Goal: Task Accomplishment & Management: Manage account settings

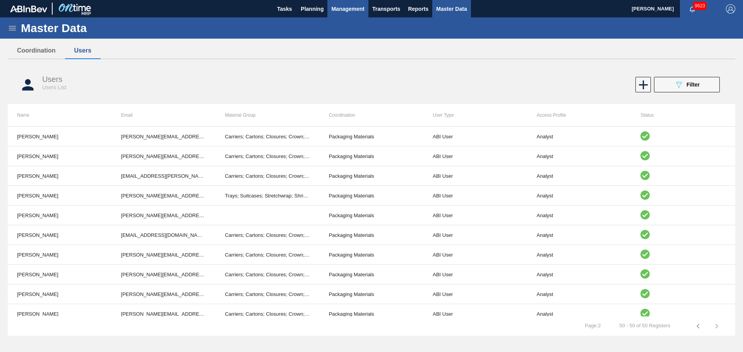
scroll to position [796, 0]
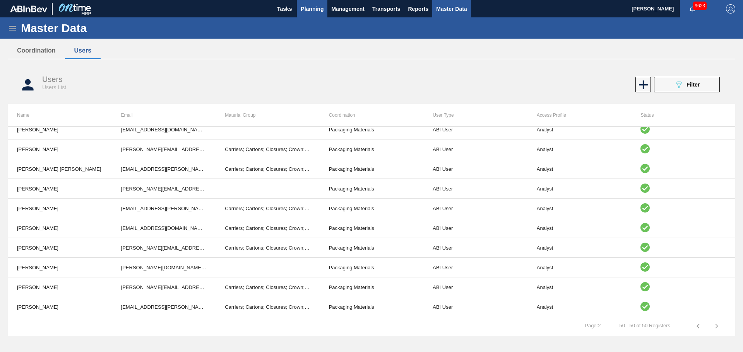
click at [310, 12] on span "Planning" at bounding box center [312, 8] width 23 height 9
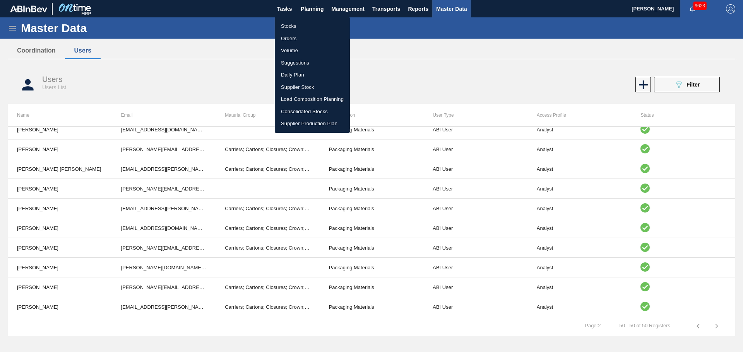
click at [300, 30] on li "Stocks" at bounding box center [312, 26] width 75 height 12
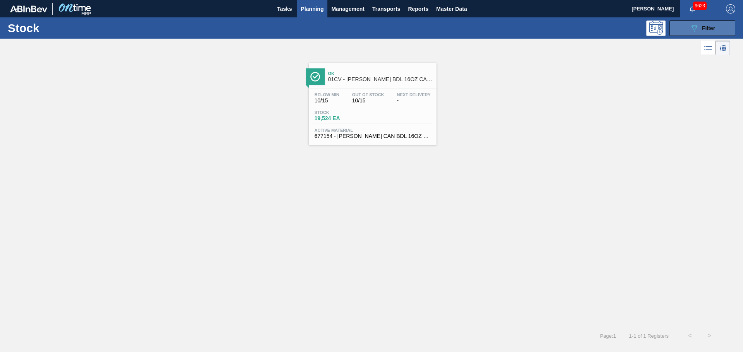
click at [699, 29] on div "089F7B8B-B2A5-4AFE-B5C0-19BA573D28AC Filter" at bounding box center [702, 28] width 26 height 9
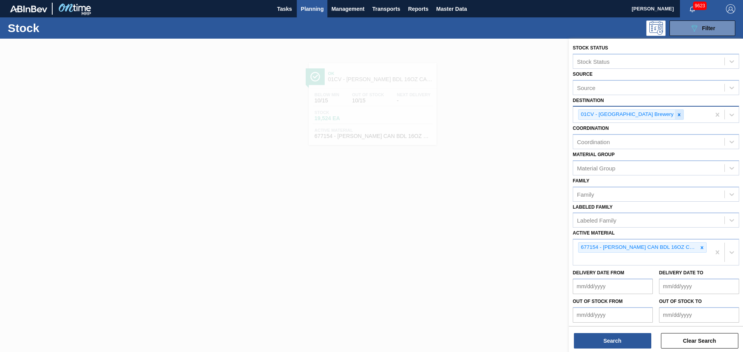
click at [675, 113] on div at bounding box center [679, 115] width 9 height 10
click at [476, 93] on div at bounding box center [371, 215] width 743 height 352
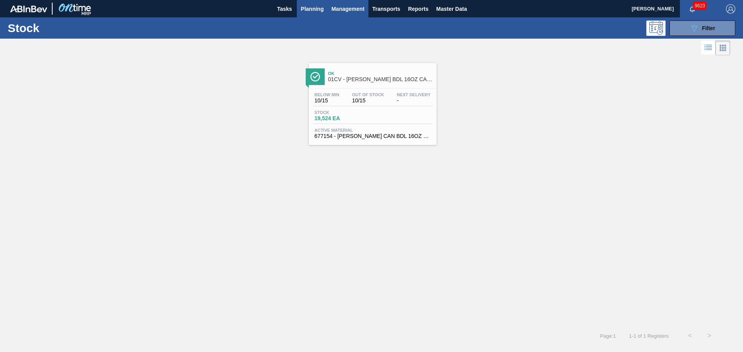
click at [332, 11] on span "Management" at bounding box center [347, 8] width 33 height 9
click at [310, 10] on div at bounding box center [371, 176] width 743 height 352
click at [307, 9] on span "Planning" at bounding box center [312, 8] width 23 height 9
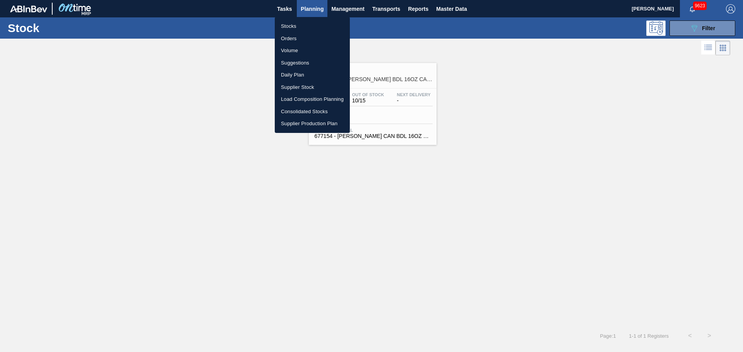
click at [307, 39] on li "Orders" at bounding box center [312, 38] width 75 height 12
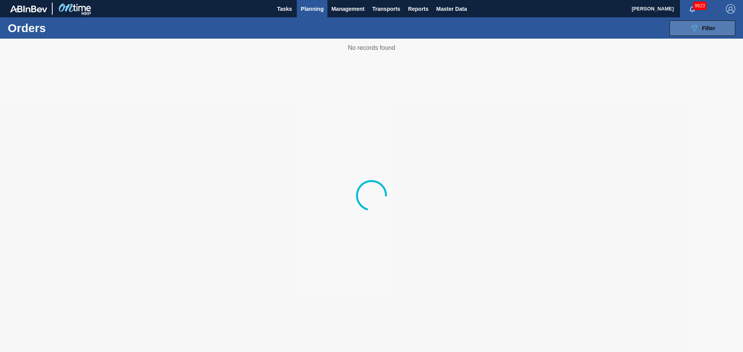
click at [705, 33] on button "089F7B8B-B2A5-4AFE-B5C0-19BA573D28AC Filter" at bounding box center [702, 27] width 66 height 15
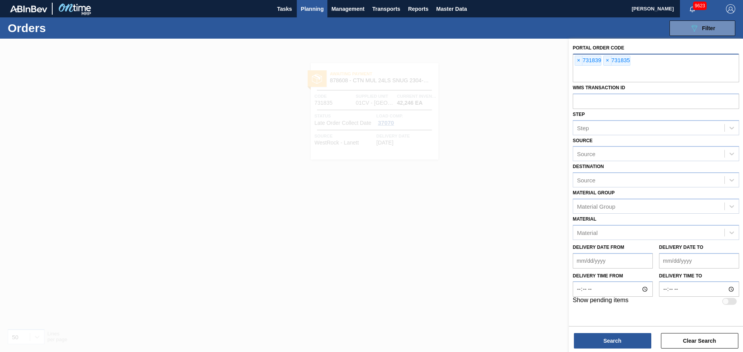
click at [574, 63] on div "× 731839" at bounding box center [587, 61] width 27 height 10
click at [577, 61] on span "×" at bounding box center [578, 60] width 7 height 9
click at [577, 68] on input "text" at bounding box center [655, 75] width 166 height 15
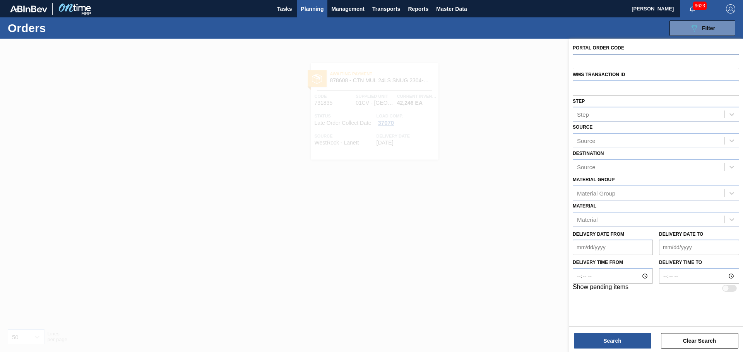
paste input "791234"
type input "791234"
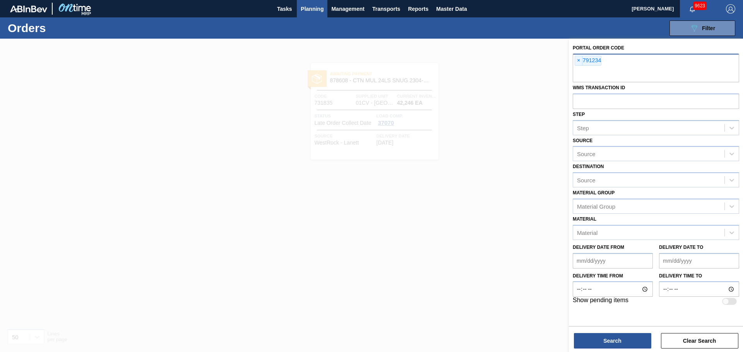
click at [618, 333] on div "Search Clear Search" at bounding box center [656, 337] width 174 height 22
click at [617, 340] on button "Search" at bounding box center [612, 340] width 77 height 15
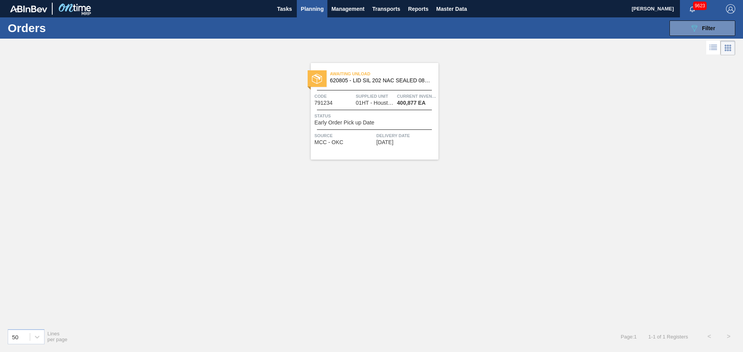
click at [374, 89] on div "Awaiting Unload 620805 - LID SIL 202 NAC SEALED 080 0522 RED DIE Code 791234 Su…" at bounding box center [375, 111] width 128 height 97
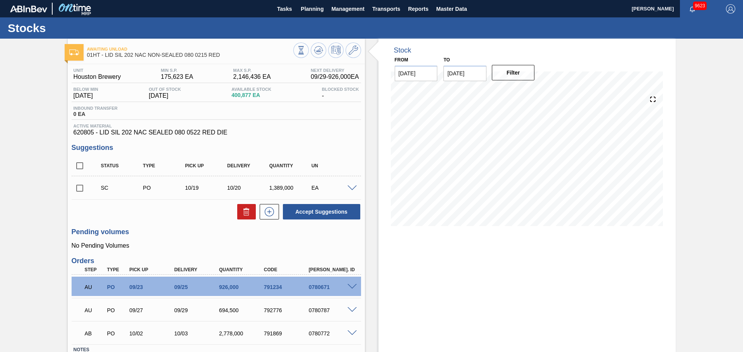
scroll to position [56, 0]
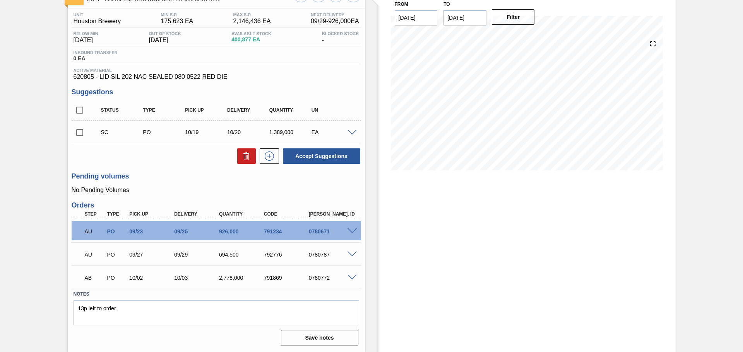
click at [393, 205] on div "Stock From [DATE] to [DATE] Filter" at bounding box center [526, 167] width 297 height 369
click at [345, 221] on div "AU PO 09/23 09/25 926,000 791234 0780671" at bounding box center [216, 230] width 289 height 19
click at [352, 235] on div "AU PO 09/23 09/25 926,000 791234 0780671" at bounding box center [216, 230] width 289 height 19
click at [352, 231] on span at bounding box center [351, 232] width 9 height 6
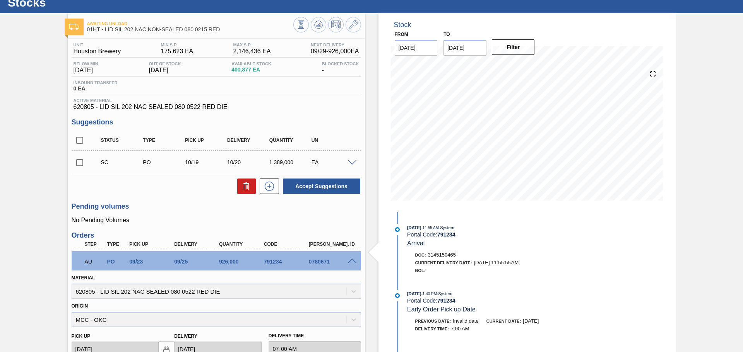
scroll to position [0, 0]
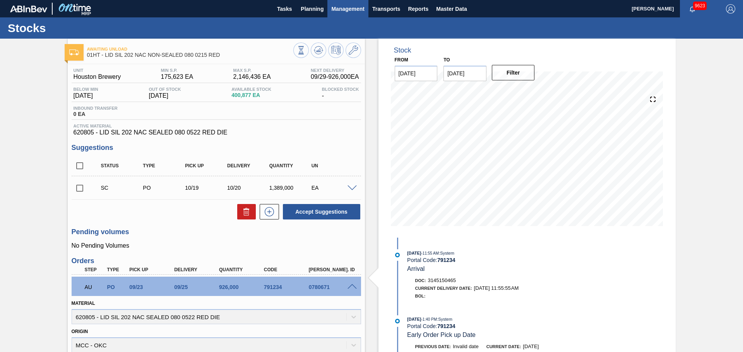
click at [327, 8] on button "Management" at bounding box center [347, 8] width 41 height 17
click at [306, 10] on div at bounding box center [371, 176] width 743 height 352
click at [317, 6] on span "Planning" at bounding box center [312, 8] width 23 height 9
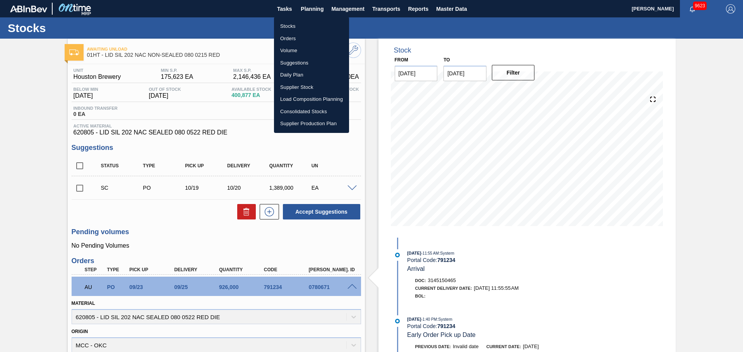
click at [302, 23] on li "Stocks" at bounding box center [311, 26] width 75 height 12
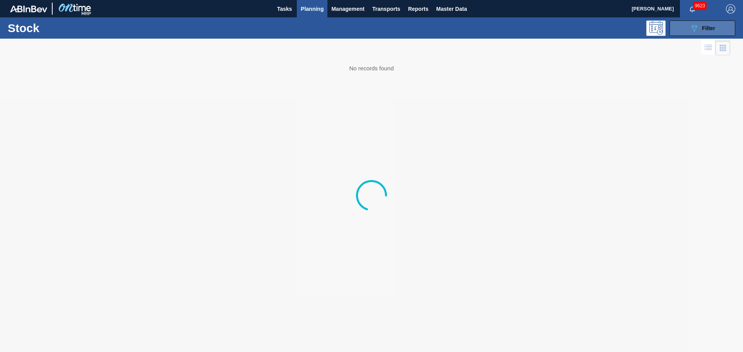
click at [702, 36] on button "089F7B8B-B2A5-4AFE-B5C0-19BA573D28AC Filter" at bounding box center [702, 27] width 66 height 15
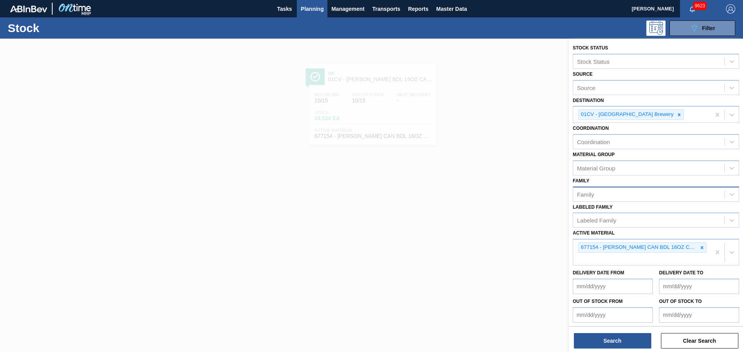
drag, startPoint x: 650, startPoint y: 116, endPoint x: 651, endPoint y: 192, distance: 76.2
click at [676, 117] on icon at bounding box center [678, 114] width 5 height 5
click at [699, 245] on icon at bounding box center [701, 247] width 5 height 5
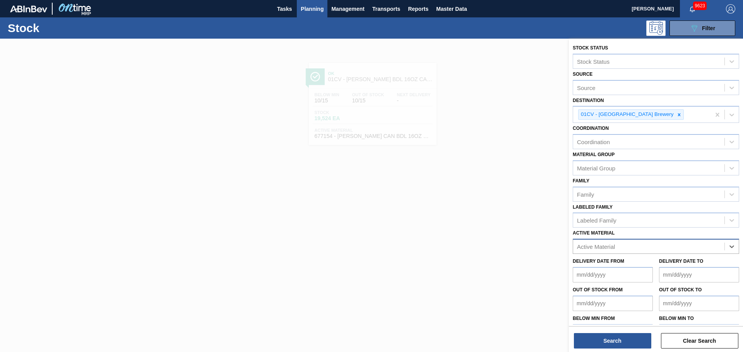
paste Material "620805"
type Material "620805"
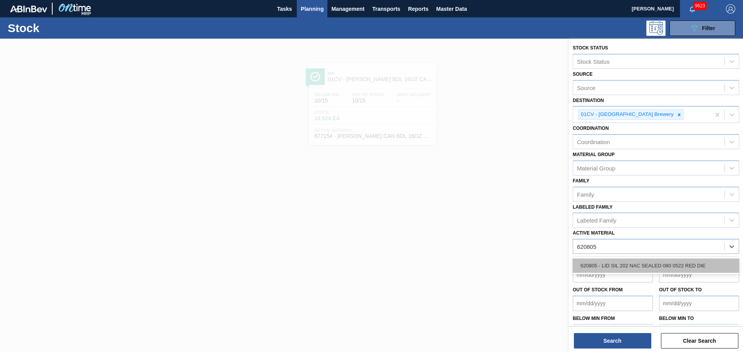
click at [620, 265] on div "620805 - LID SIL 202 NAC SEALED 080 0522 RED DIE" at bounding box center [655, 266] width 166 height 14
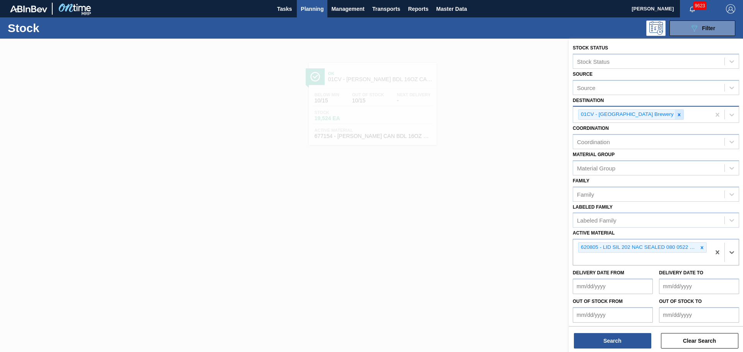
click at [676, 117] on icon at bounding box center [678, 114] width 5 height 5
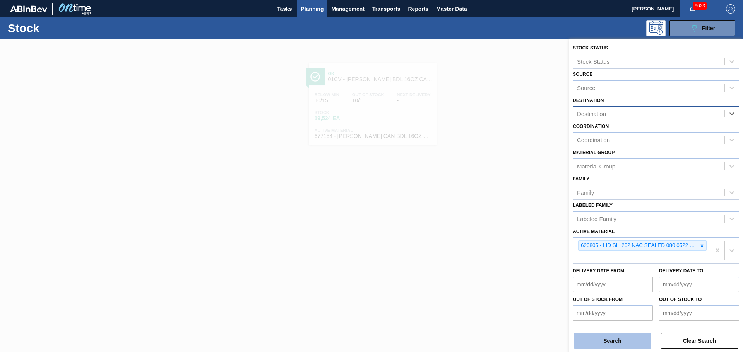
click at [637, 341] on button "Search" at bounding box center [612, 340] width 77 height 15
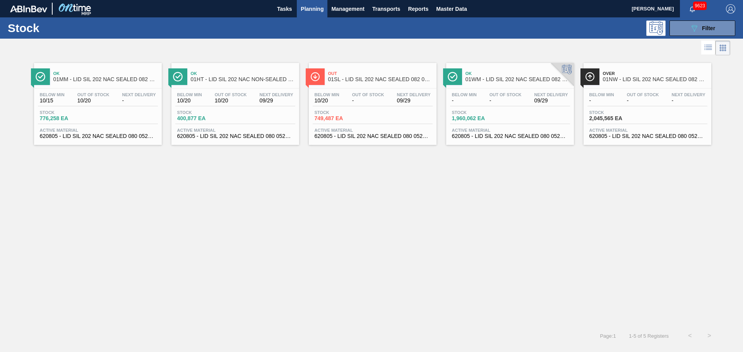
click at [217, 75] on span "Ok" at bounding box center [243, 73] width 104 height 5
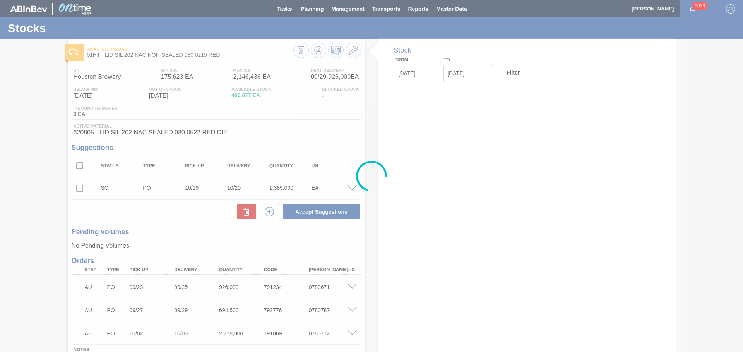
click at [351, 54] on div at bounding box center [371, 176] width 743 height 352
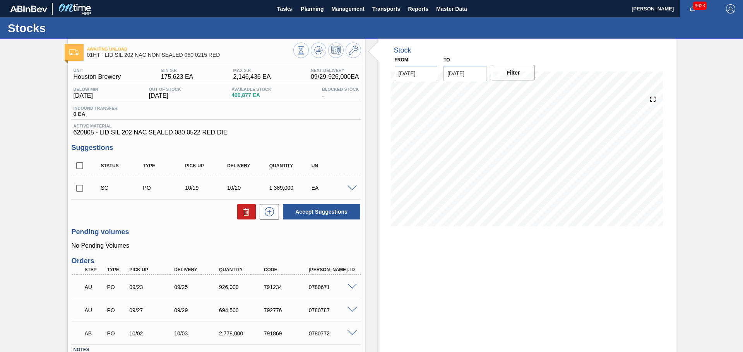
click at [351, 54] on icon at bounding box center [352, 50] width 9 height 9
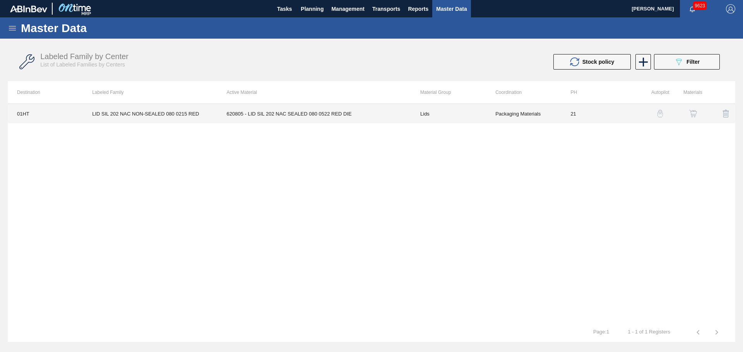
click at [532, 116] on td "Packaging Materials" at bounding box center [523, 113] width 75 height 19
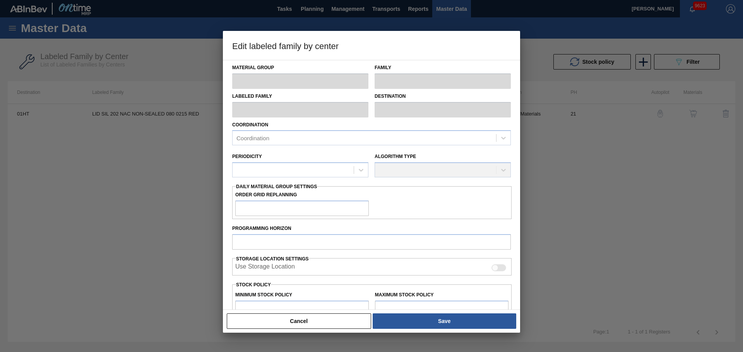
type input "Lids"
type input "Generic 202 Lid"
type input "LID SIL 202 NAC NON-SEALED 080 0215 RED"
type input "01HT - Houston Brewery"
type input "0"
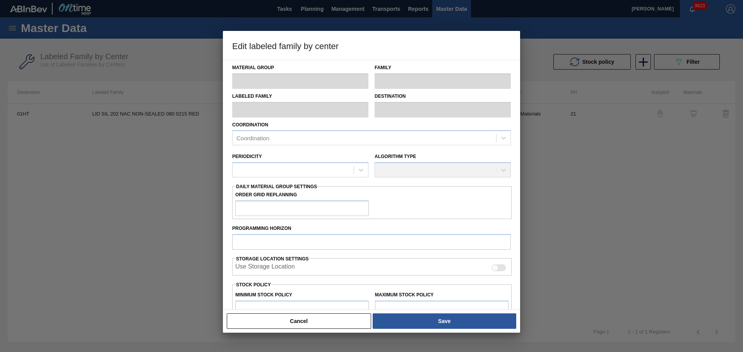
type input "21"
type input "175,623"
type input "2,146,436"
type input "10"
type input "372,704"
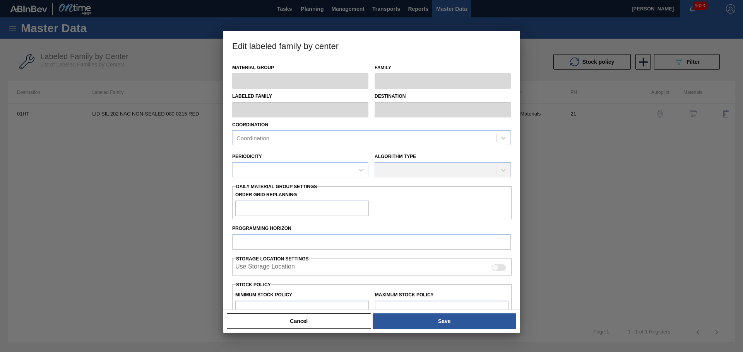
checkbox input "true"
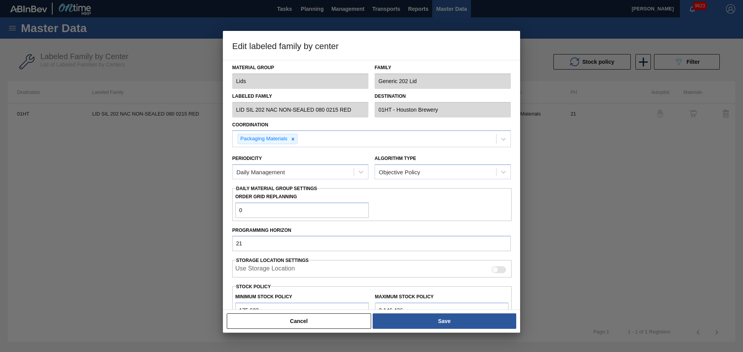
click at [345, 325] on button "Cancel" at bounding box center [299, 321] width 144 height 15
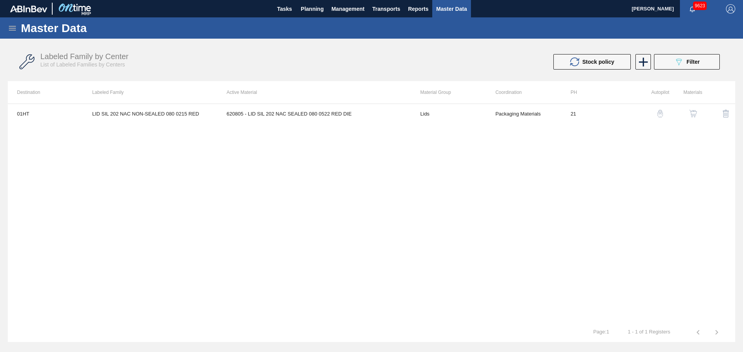
click at [435, 153] on div "01HT LID SIL 202 NAC NON-SEALED 080 0215 RED 620805 - LID SIL 202 NAC SEALED 08…" at bounding box center [371, 213] width 727 height 219
click at [319, 5] on span "Planning" at bounding box center [312, 8] width 23 height 9
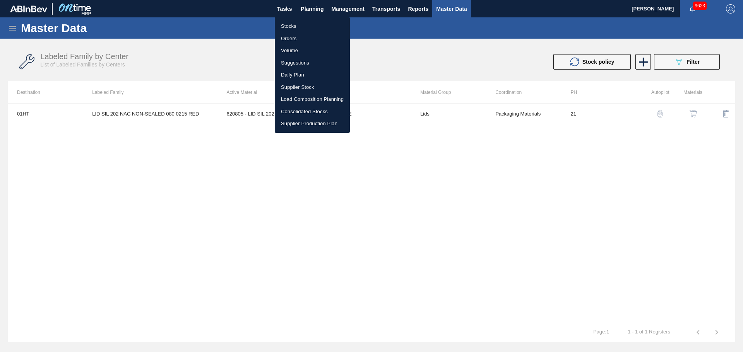
click at [295, 27] on li "Stocks" at bounding box center [312, 26] width 75 height 12
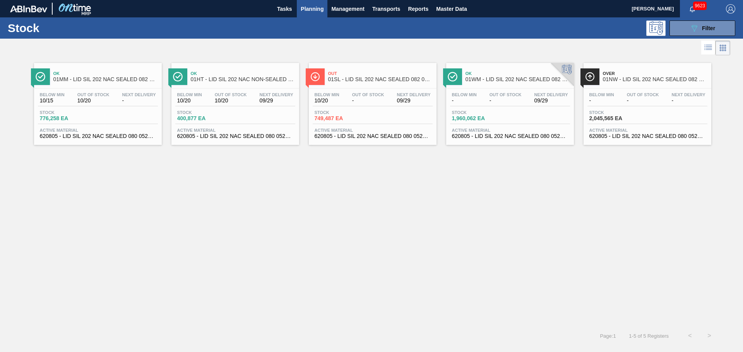
click at [559, 75] on div at bounding box center [561, 74] width 23 height 23
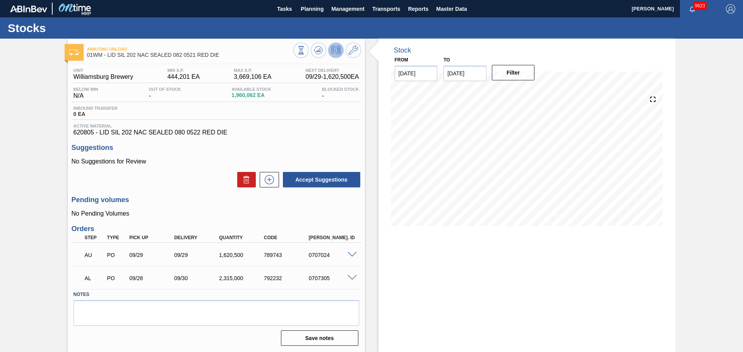
click at [217, 144] on h3 "Suggestions" at bounding box center [216, 148] width 289 height 8
click at [332, 54] on icon at bounding box center [335, 50] width 9 height 9
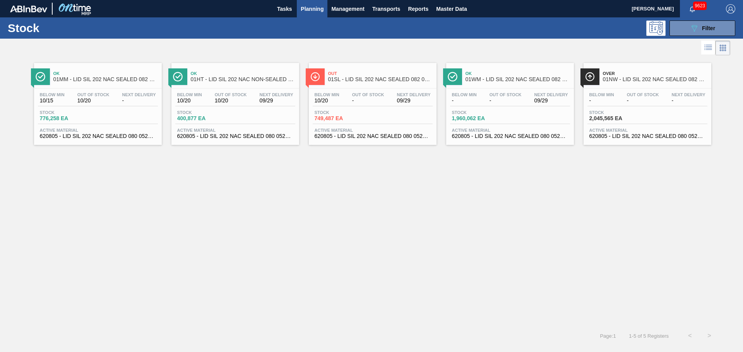
click at [551, 80] on span "01WM - LID SIL 202 NAC SEALED 082 0521 RED DIE" at bounding box center [517, 80] width 104 height 6
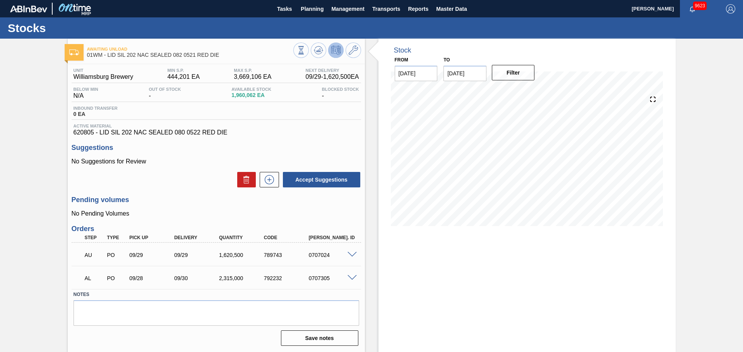
click at [335, 53] on icon at bounding box center [335, 50] width 9 height 9
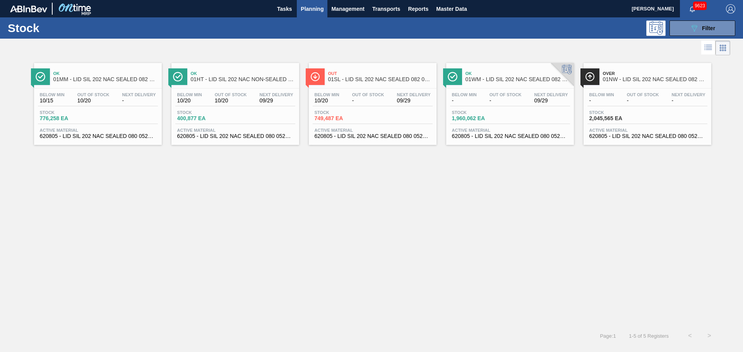
click at [197, 97] on span "Below Min" at bounding box center [189, 94] width 25 height 5
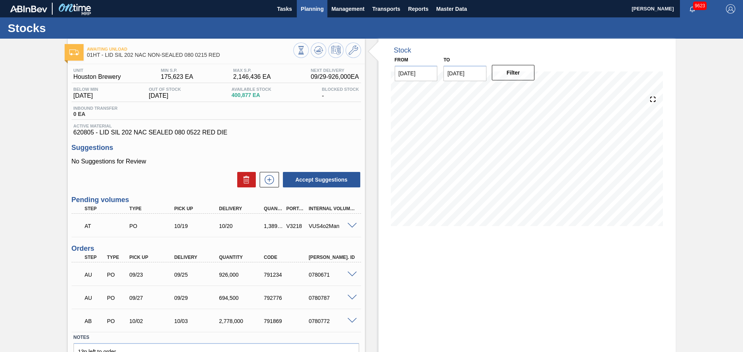
click at [297, 7] on button "Planning" at bounding box center [312, 8] width 31 height 17
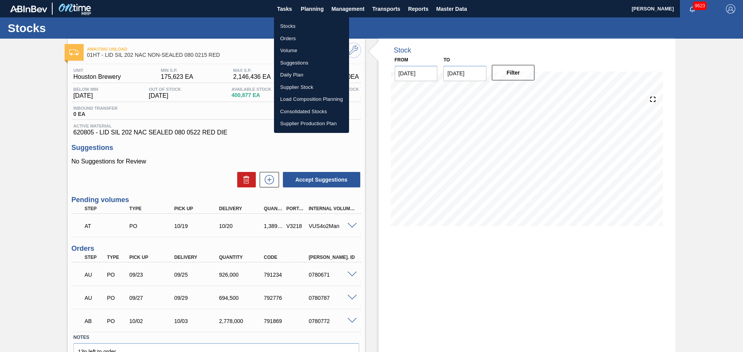
click at [450, 12] on div at bounding box center [371, 176] width 743 height 352
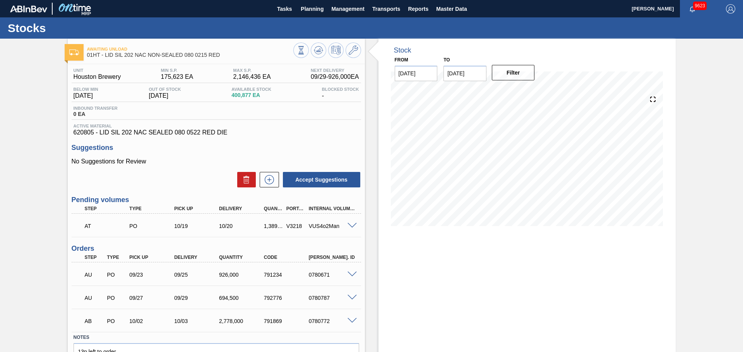
click at [455, 0] on body "Tasks Planning Management Transports Reports Master Data [PERSON_NAME] 9623 Mar…" at bounding box center [371, 0] width 743 height 0
click at [456, 8] on span "Master Data" at bounding box center [451, 8] width 31 height 9
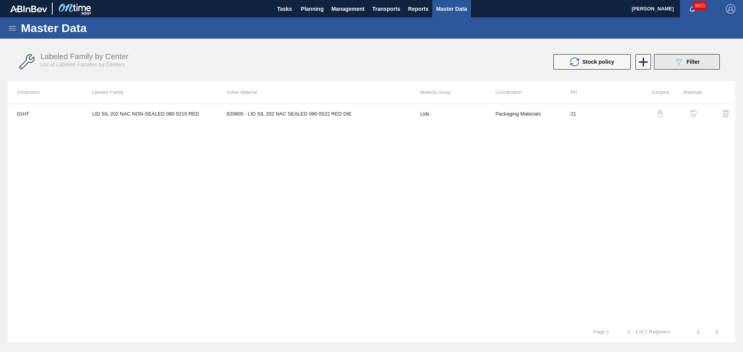
click at [699, 67] on button "089F7B8B-B2A5-4AFE-B5C0-19BA573D28AC Filter" at bounding box center [687, 61] width 66 height 15
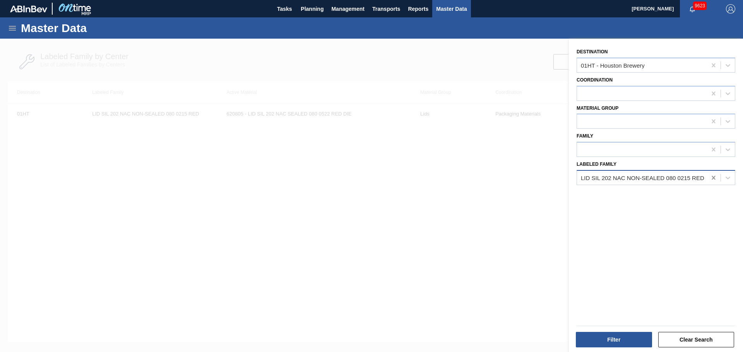
click at [712, 173] on div at bounding box center [713, 178] width 14 height 14
click at [650, 97] on div at bounding box center [642, 93] width 130 height 11
click at [627, 82] on div "Coordination" at bounding box center [655, 88] width 159 height 26
click at [618, 127] on div at bounding box center [642, 121] width 130 height 11
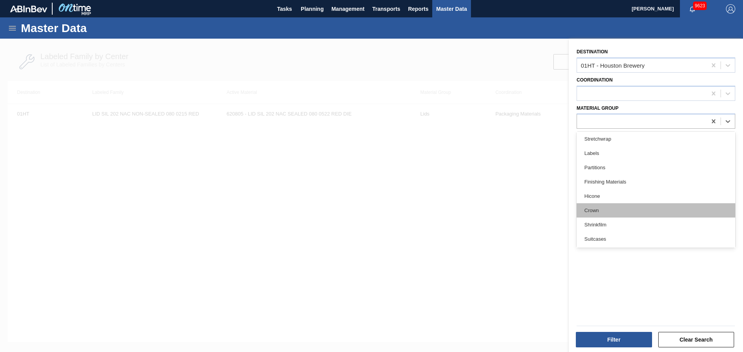
scroll to position [159, 0]
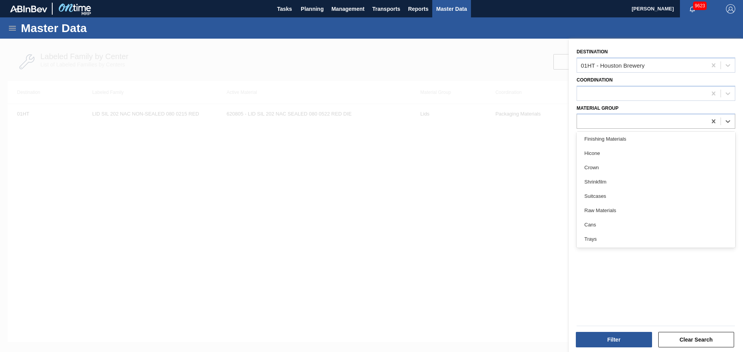
click at [596, 240] on div "Trays" at bounding box center [655, 239] width 159 height 14
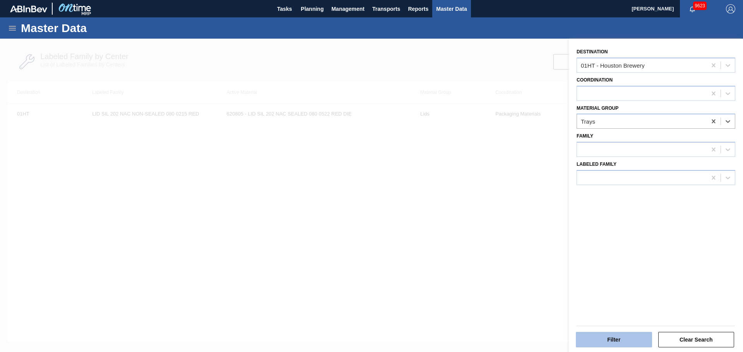
click at [614, 338] on button "Filter" at bounding box center [614, 339] width 76 height 15
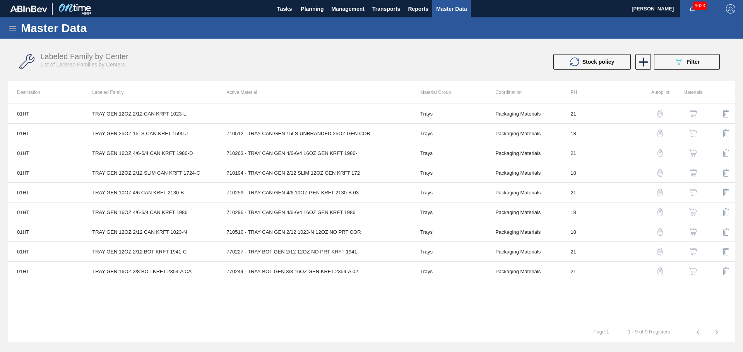
drag, startPoint x: 665, startPoint y: 135, endPoint x: 660, endPoint y: 137, distance: 5.8
click at [664, 135] on button "button" at bounding box center [660, 133] width 19 height 19
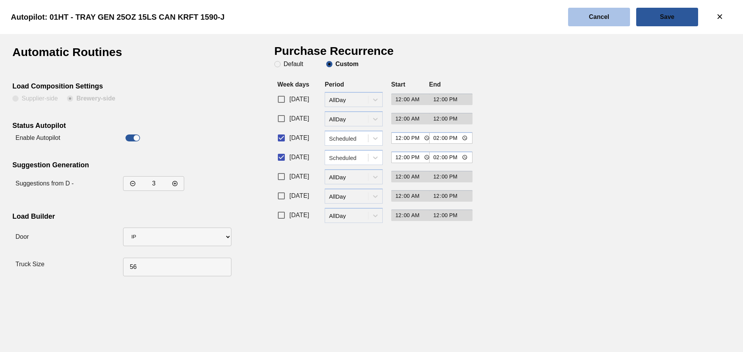
click at [624, 24] on button "Cancel" at bounding box center [599, 17] width 62 height 19
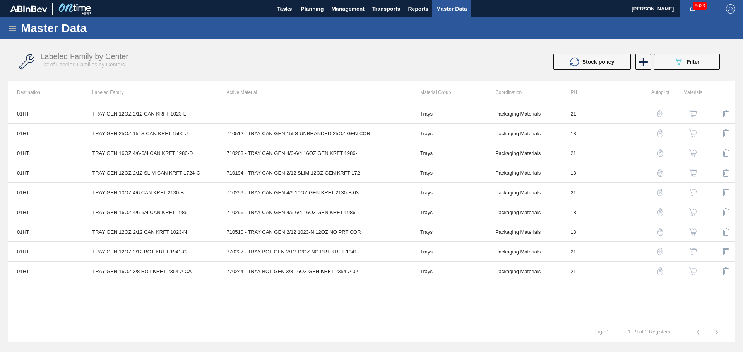
click at [661, 134] on img "button" at bounding box center [660, 134] width 8 height 8
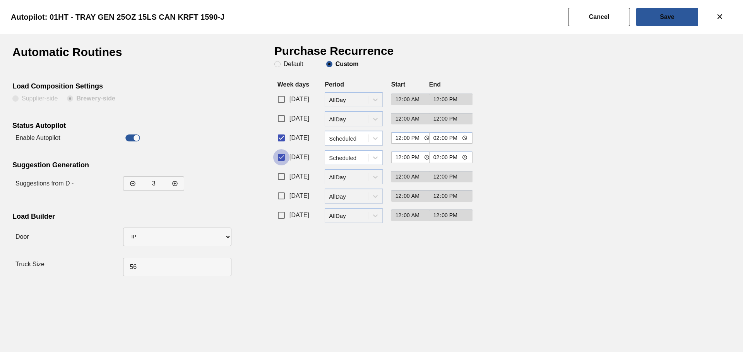
click at [284, 156] on input "[DATE]" at bounding box center [281, 157] width 16 height 16
checkbox input "false"
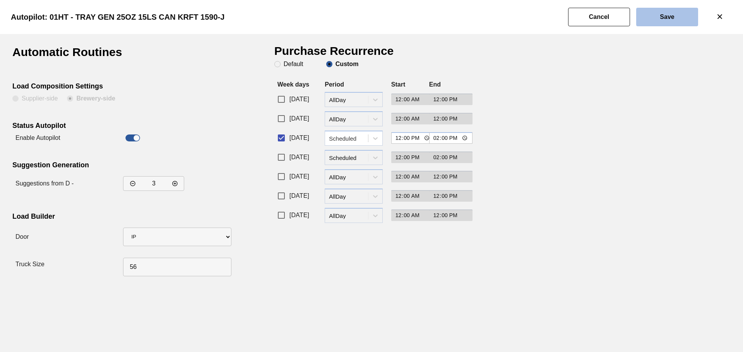
click at [647, 26] on button "Save" at bounding box center [667, 17] width 62 height 19
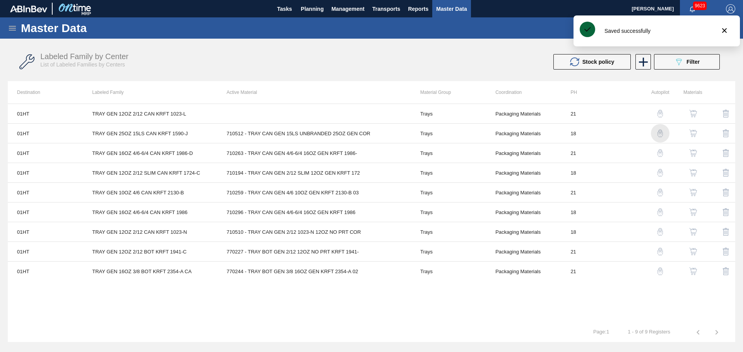
click at [661, 133] on img "button" at bounding box center [660, 134] width 8 height 8
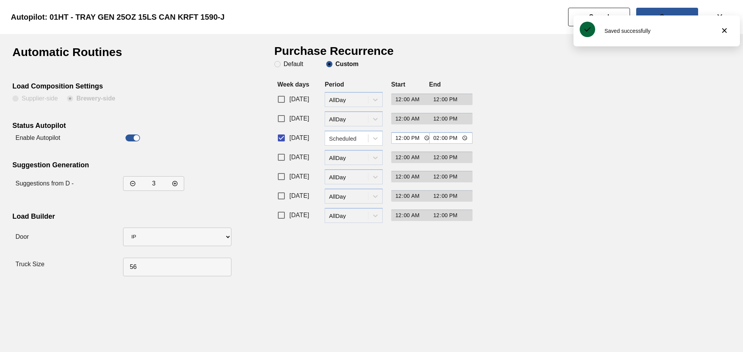
click at [285, 157] on input "[DATE]" at bounding box center [281, 157] width 16 height 16
checkbox input "true"
click at [364, 155] on div "AllDay" at bounding box center [349, 157] width 40 height 7
click at [355, 193] on div "Scheduled" at bounding box center [354, 191] width 58 height 14
click at [437, 160] on input "12:00" at bounding box center [451, 158] width 44 height 12
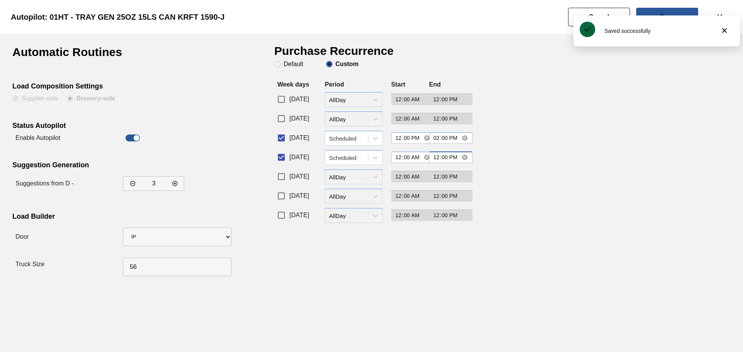
type input "14:00"
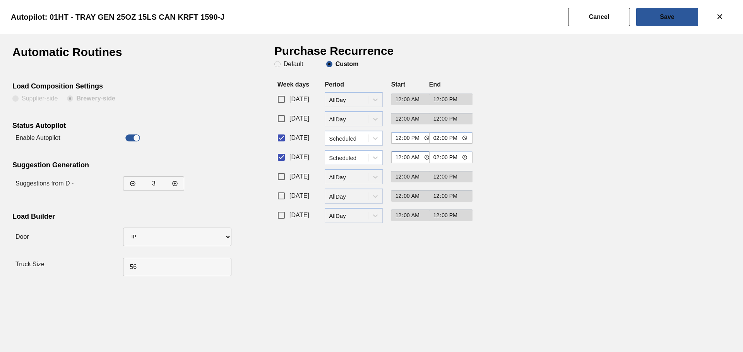
click at [417, 161] on input "00:00" at bounding box center [413, 158] width 44 height 12
type input "12:00"
click at [664, 24] on button "Save" at bounding box center [667, 17] width 62 height 19
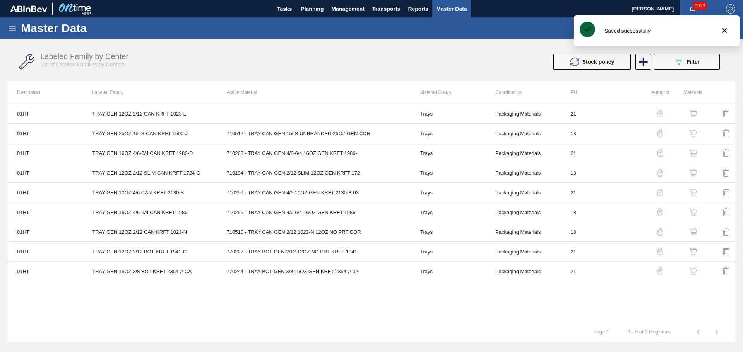
click at [660, 174] on img "button" at bounding box center [660, 173] width 8 height 8
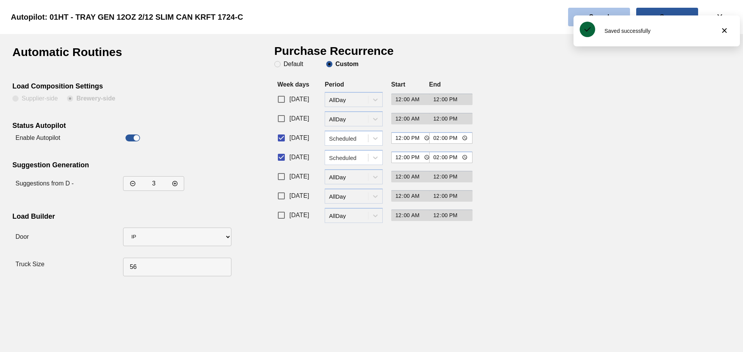
click at [594, 12] on button "Cancel" at bounding box center [599, 17] width 62 height 19
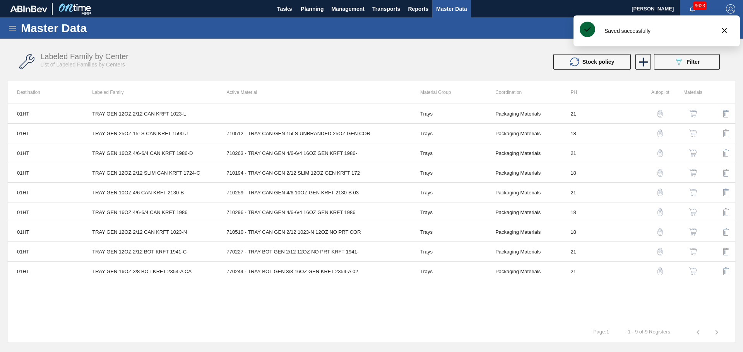
click at [659, 212] on img "button" at bounding box center [660, 212] width 8 height 8
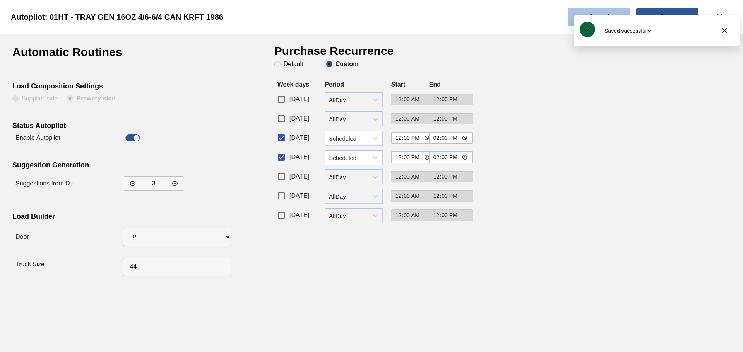
click at [621, 9] on button "Cancel" at bounding box center [599, 17] width 62 height 19
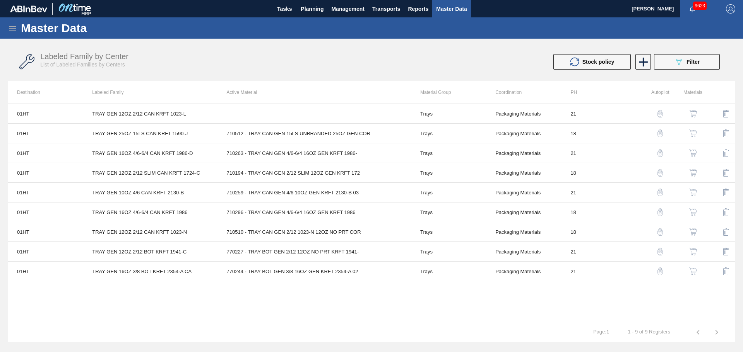
click at [658, 235] on img "button" at bounding box center [660, 232] width 8 height 8
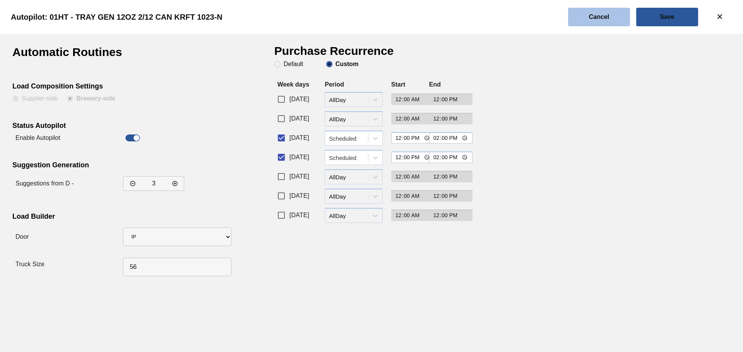
click at [610, 16] on button "Cancel" at bounding box center [599, 17] width 62 height 19
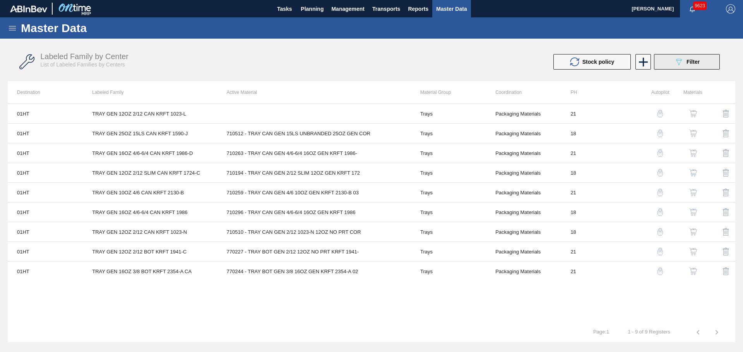
click at [707, 65] on button "089F7B8B-B2A5-4AFE-B5C0-19BA573D28AC Filter" at bounding box center [687, 61] width 66 height 15
